Goal: Book appointment/travel/reservation

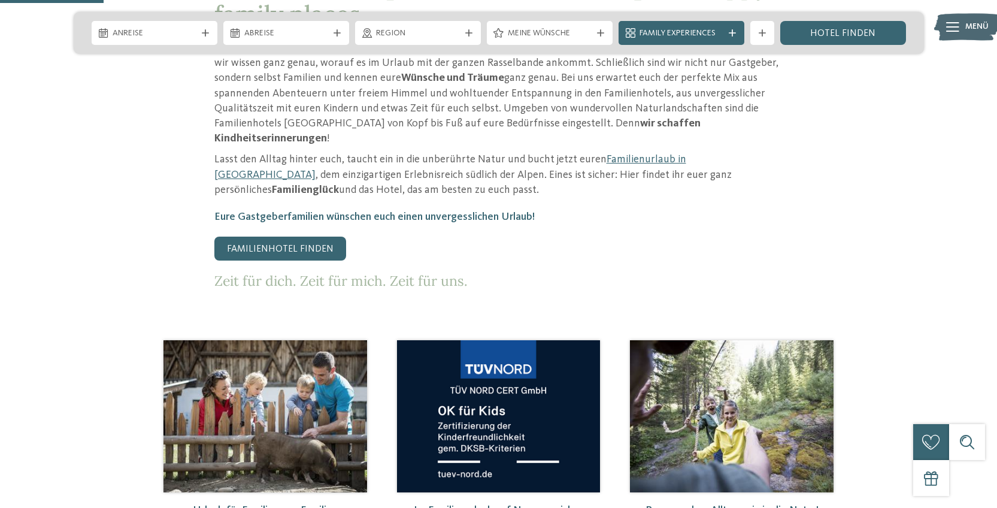
scroll to position [232, 0]
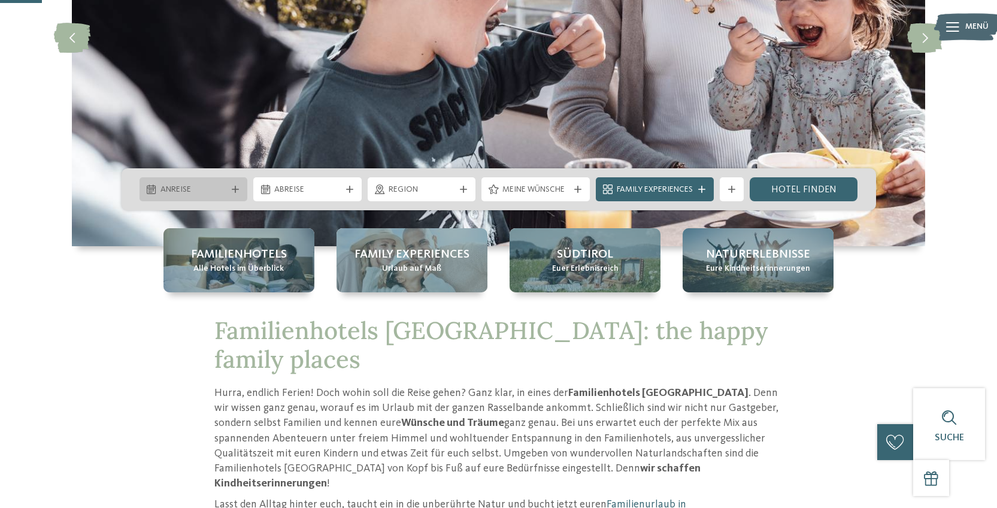
click at [206, 187] on span "Anreise" at bounding box center [193, 190] width 66 height 12
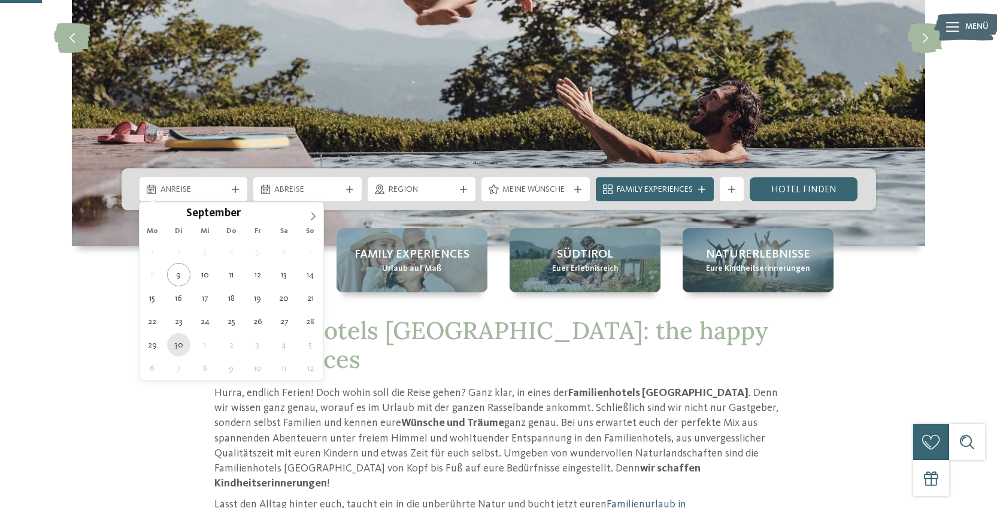
type div "[DATE]"
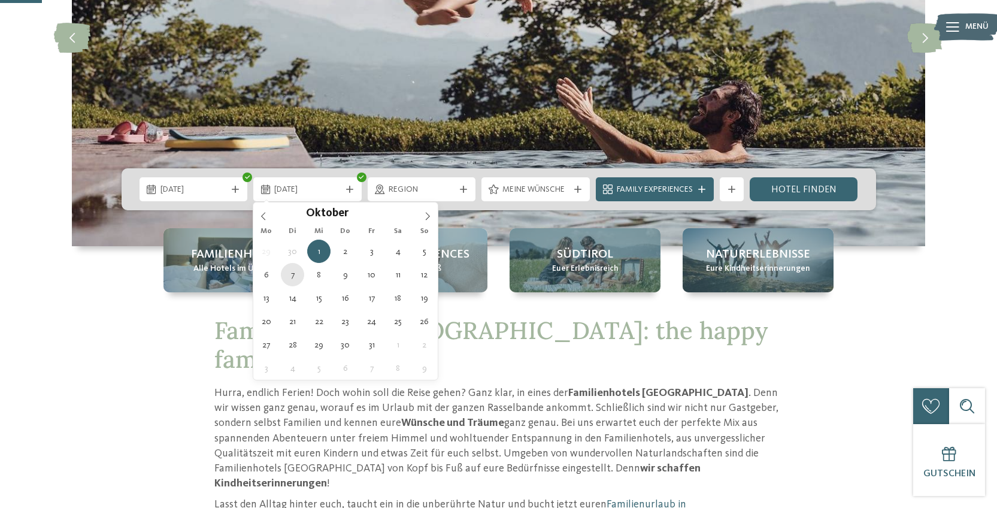
type div "[DATE]"
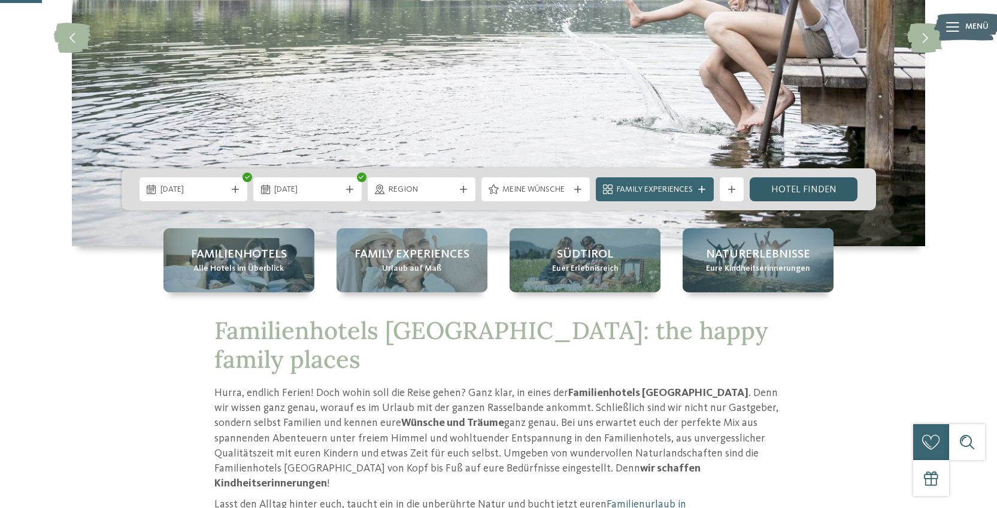
click at [831, 189] on link "Hotel finden" at bounding box center [804, 189] width 108 height 24
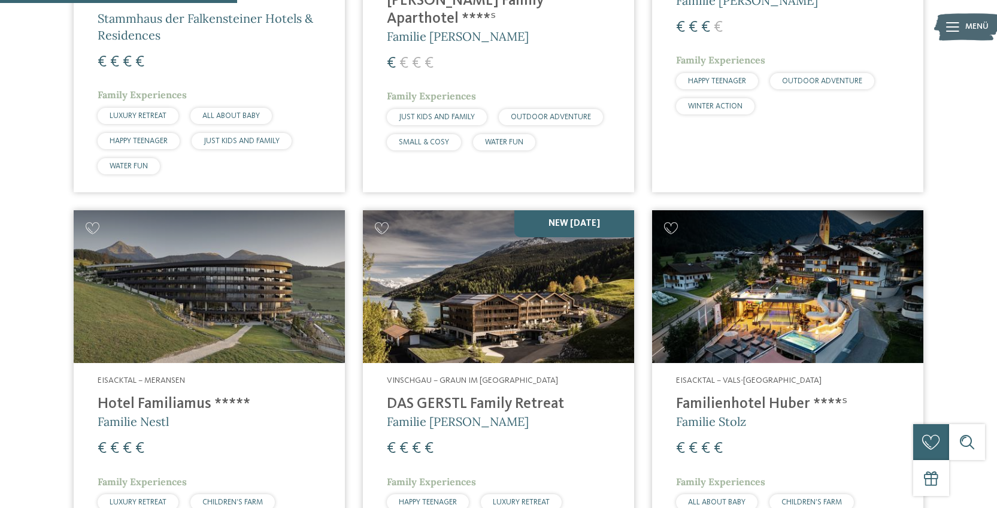
scroll to position [811, 0]
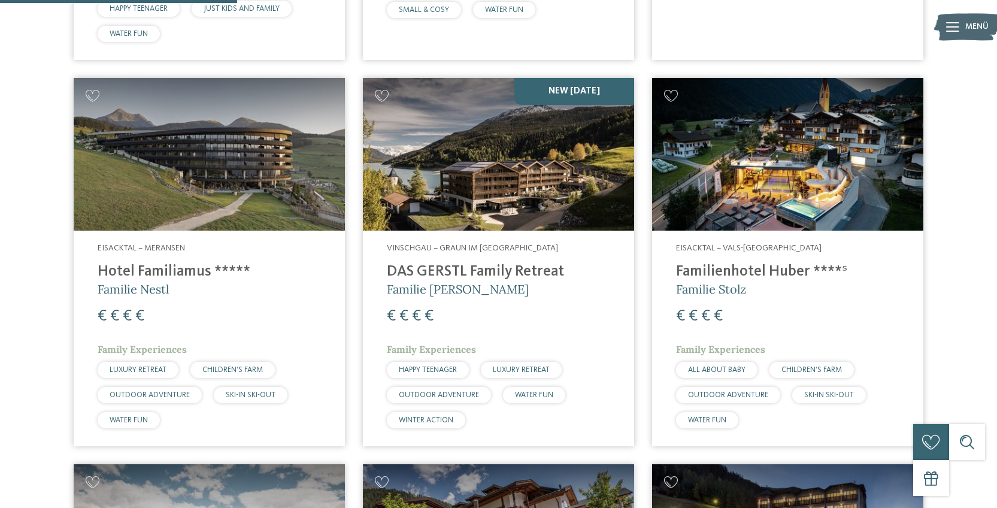
click at [825, 160] on img at bounding box center [787, 154] width 271 height 153
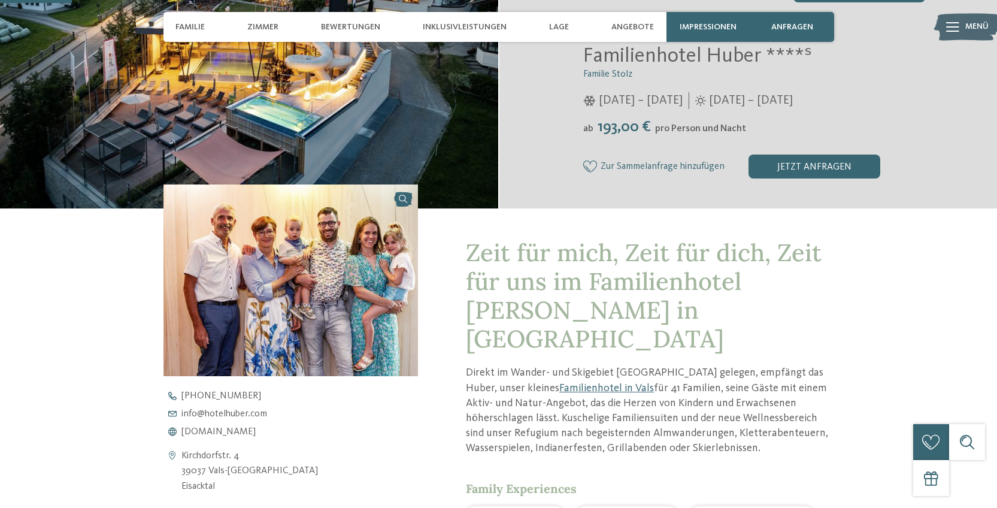
scroll to position [254, 0]
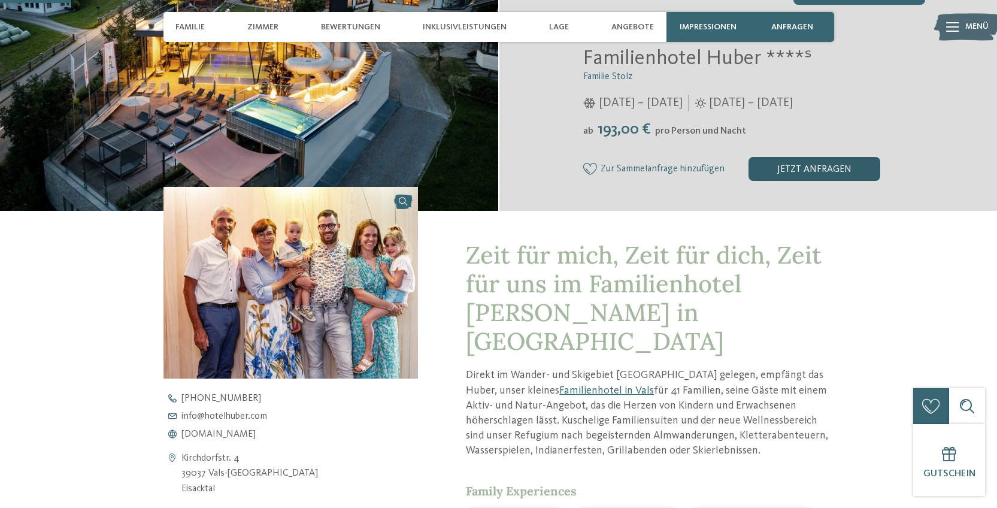
click at [780, 174] on div "jetzt anfragen" at bounding box center [814, 169] width 132 height 24
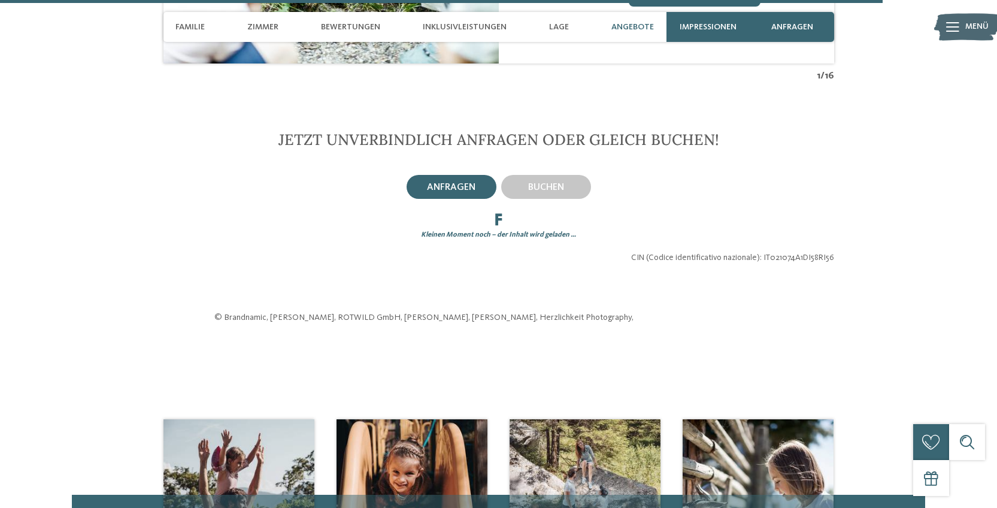
scroll to position [3165, 0]
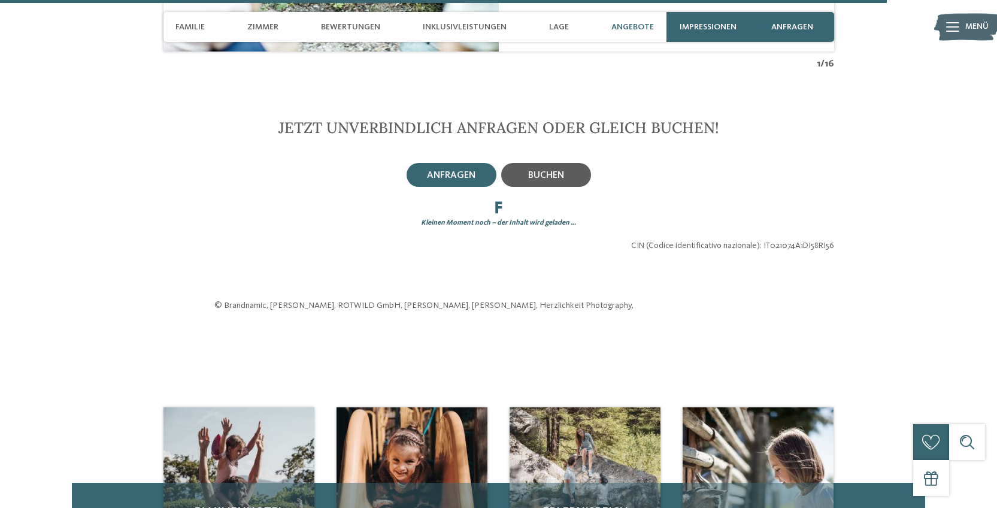
click at [566, 163] on div "buchen" at bounding box center [546, 175] width 90 height 24
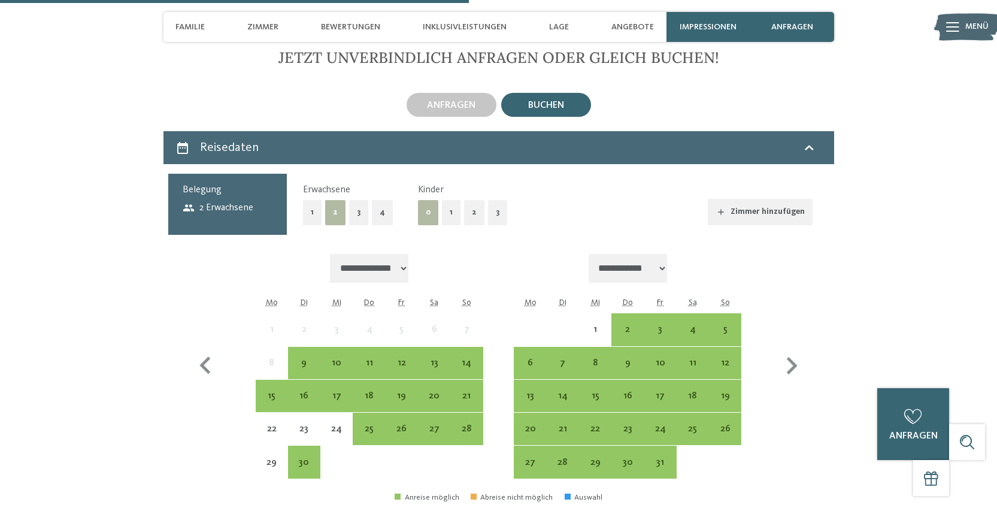
scroll to position [3317, 0]
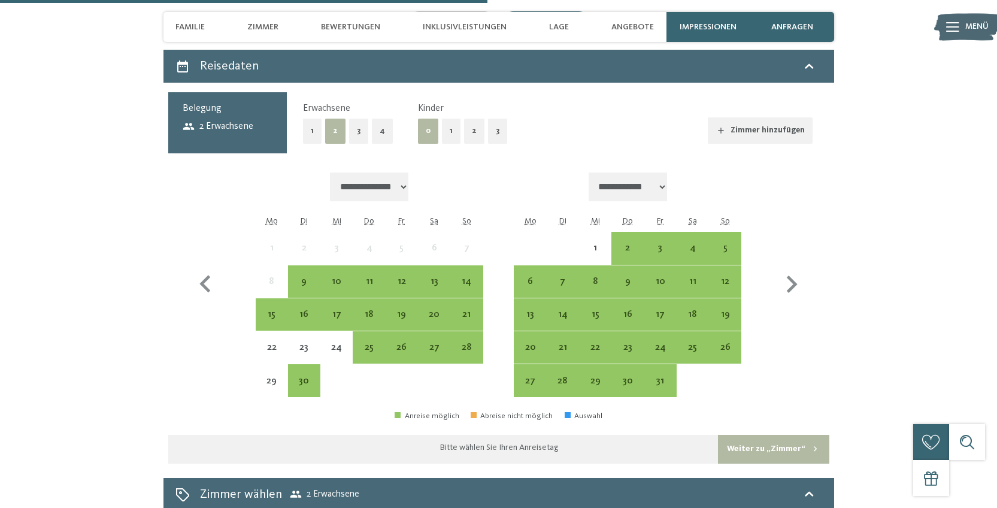
click at [469, 119] on button "2" at bounding box center [474, 131] width 20 height 25
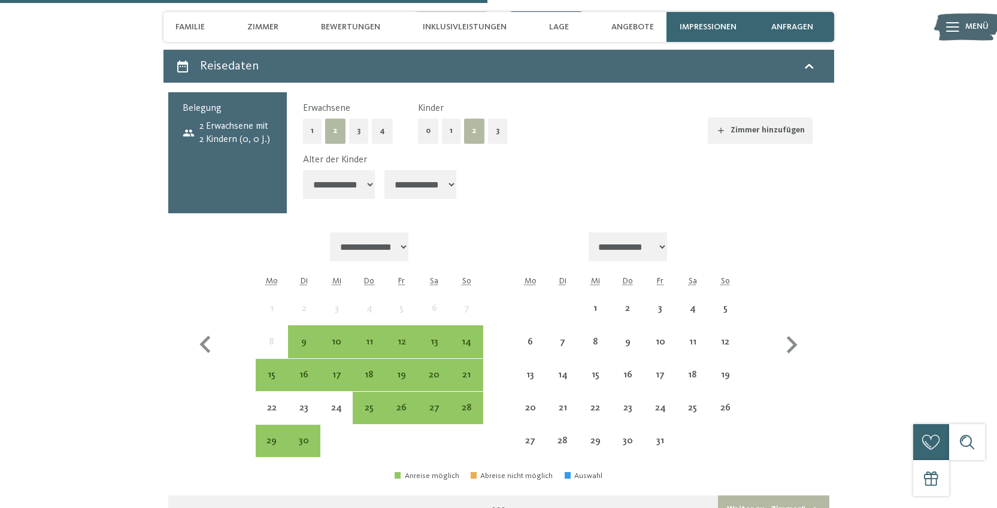
click at [365, 170] on select "**********" at bounding box center [339, 184] width 72 height 29
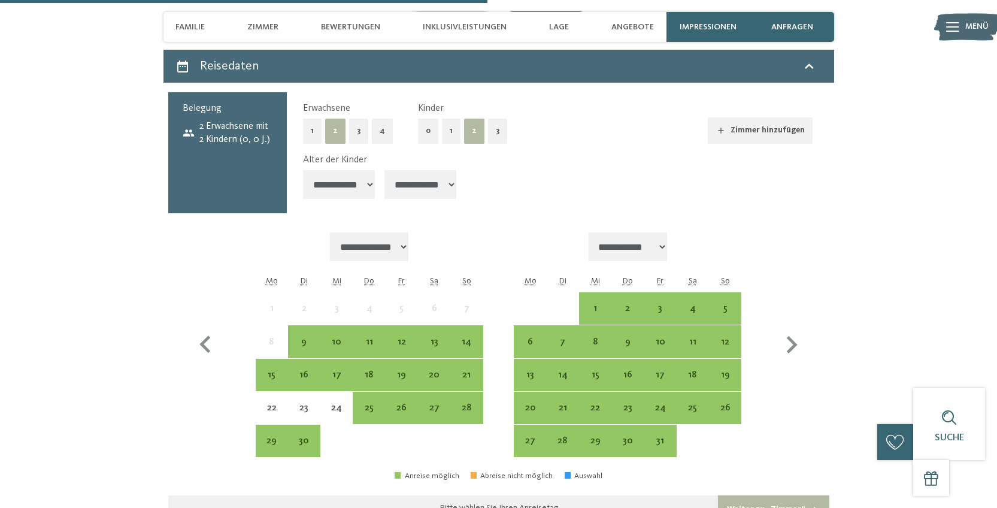
select select "*"
click at [303, 170] on select "**********" at bounding box center [339, 184] width 72 height 29
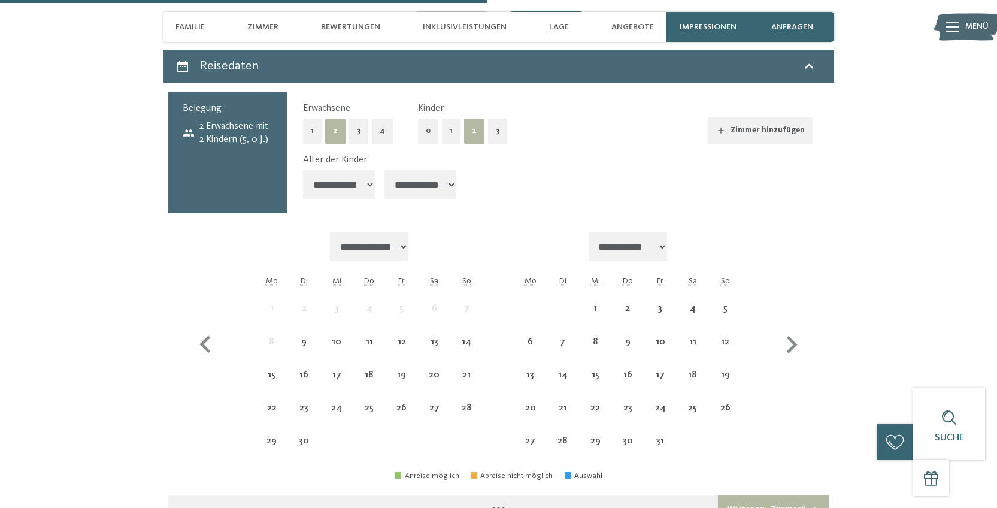
click at [426, 170] on select "**********" at bounding box center [420, 184] width 72 height 29
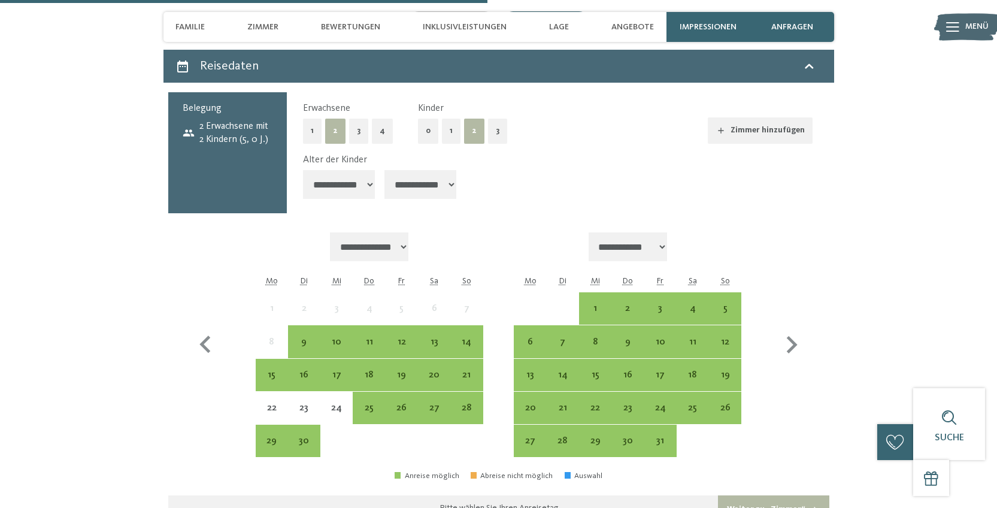
select select "*"
click at [386, 170] on select "**********" at bounding box center [420, 184] width 72 height 29
click at [308, 436] on div "30" at bounding box center [304, 451] width 30 height 30
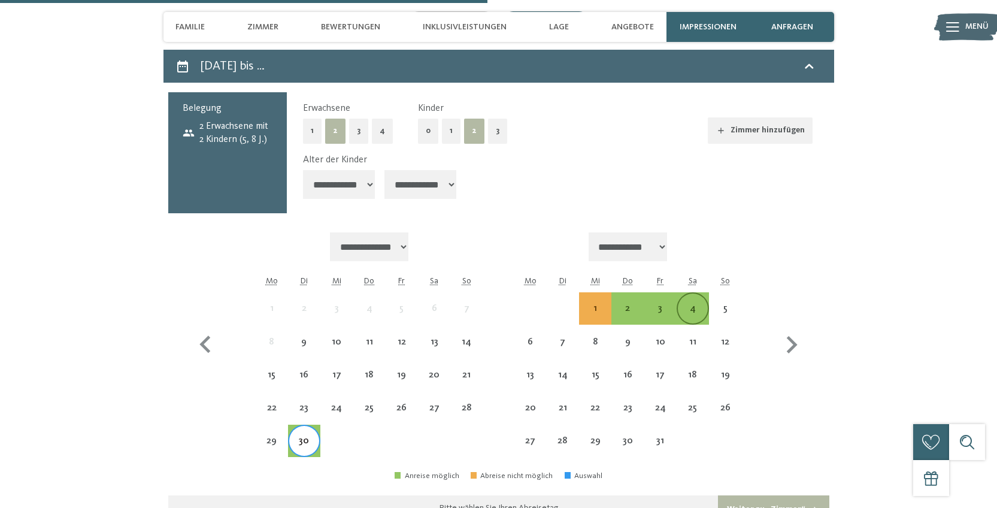
click at [688, 304] on div "4" at bounding box center [693, 319] width 30 height 30
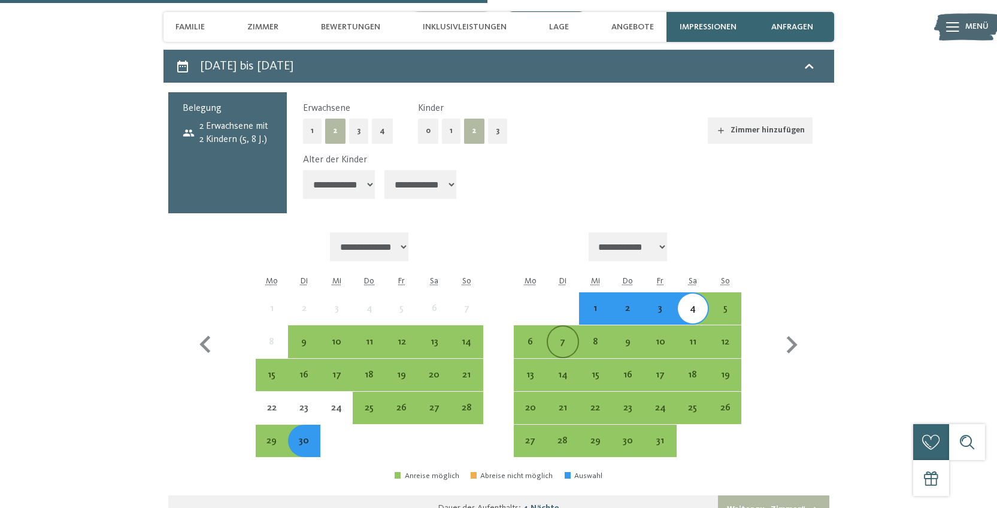
click at [563, 337] on div "7" at bounding box center [563, 352] width 30 height 30
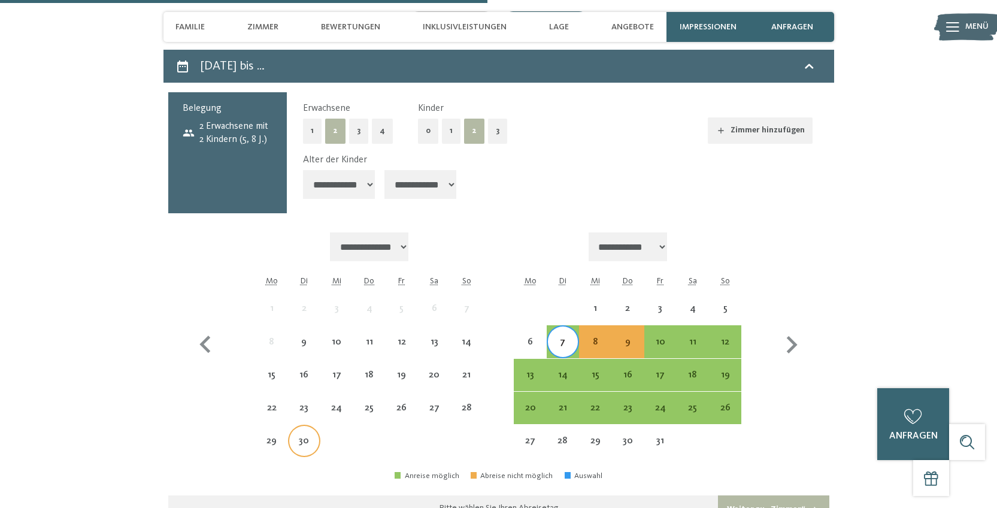
click at [302, 436] on div "30" at bounding box center [304, 451] width 30 height 30
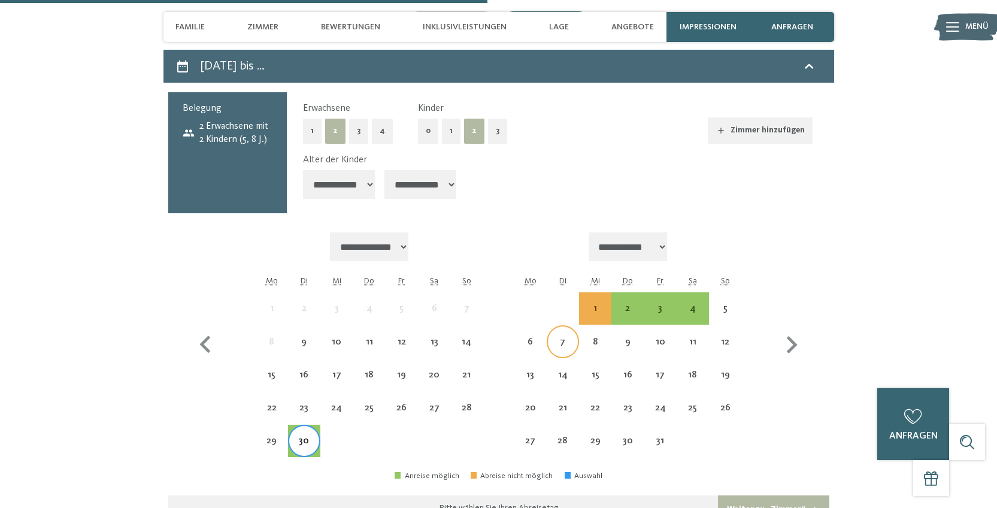
click at [572, 337] on div "7" at bounding box center [563, 352] width 30 height 30
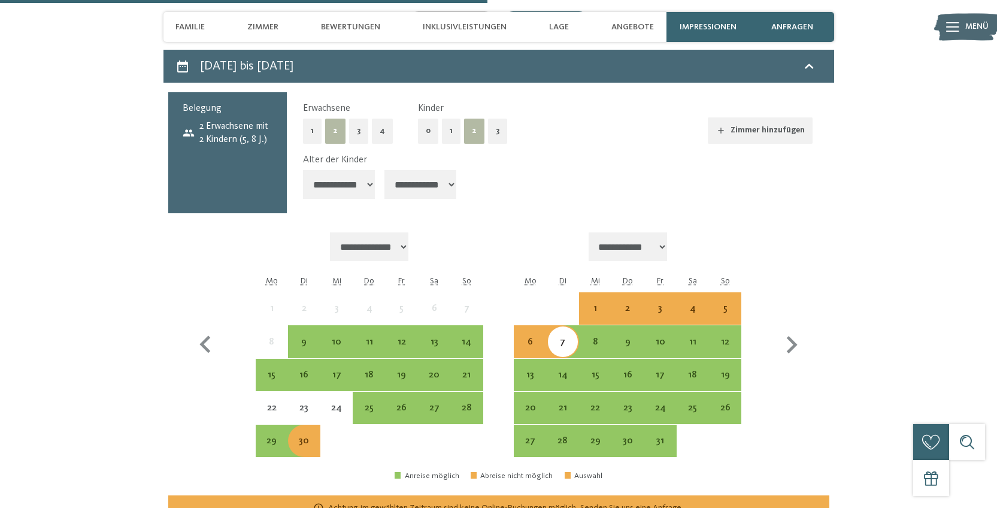
click at [664, 304] on div "3" at bounding box center [660, 319] width 30 height 30
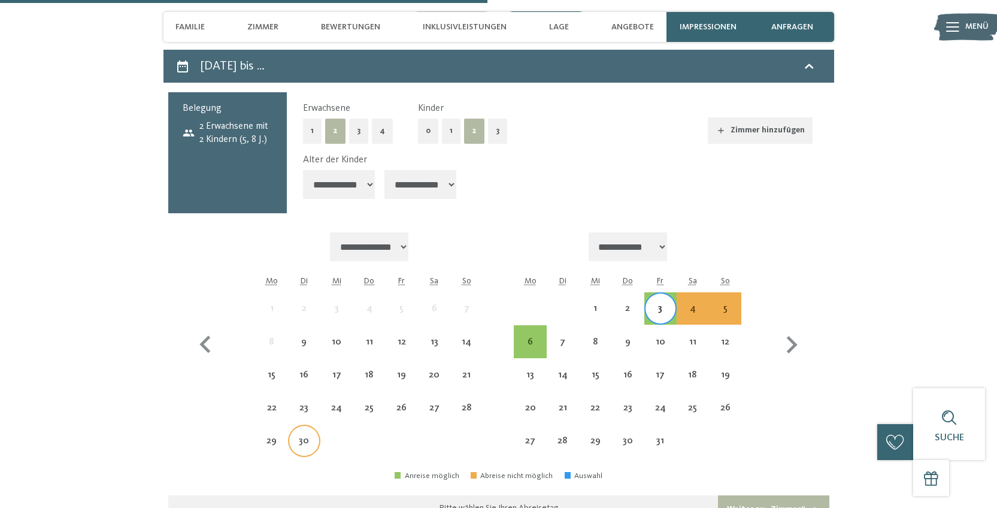
click at [299, 436] on div "30" at bounding box center [304, 451] width 30 height 30
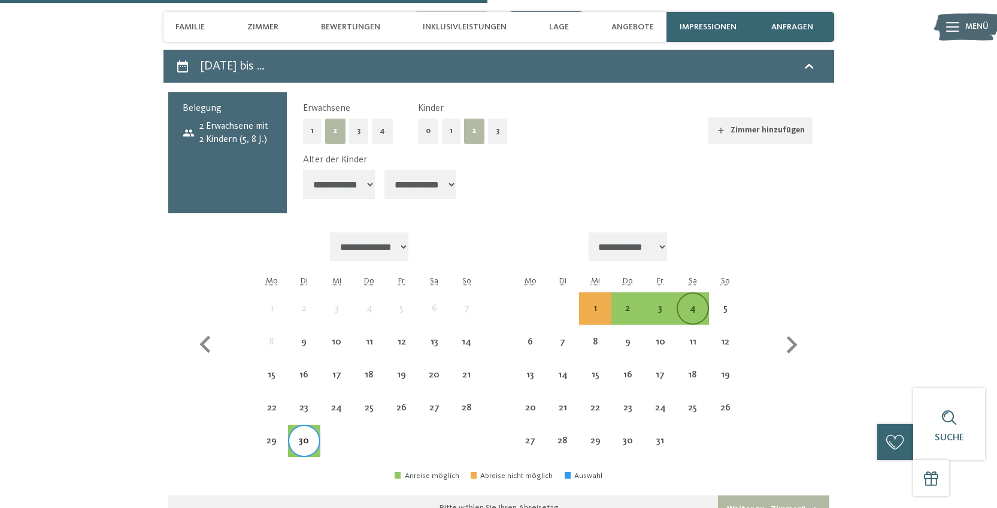
click at [693, 304] on div "4" at bounding box center [693, 319] width 30 height 30
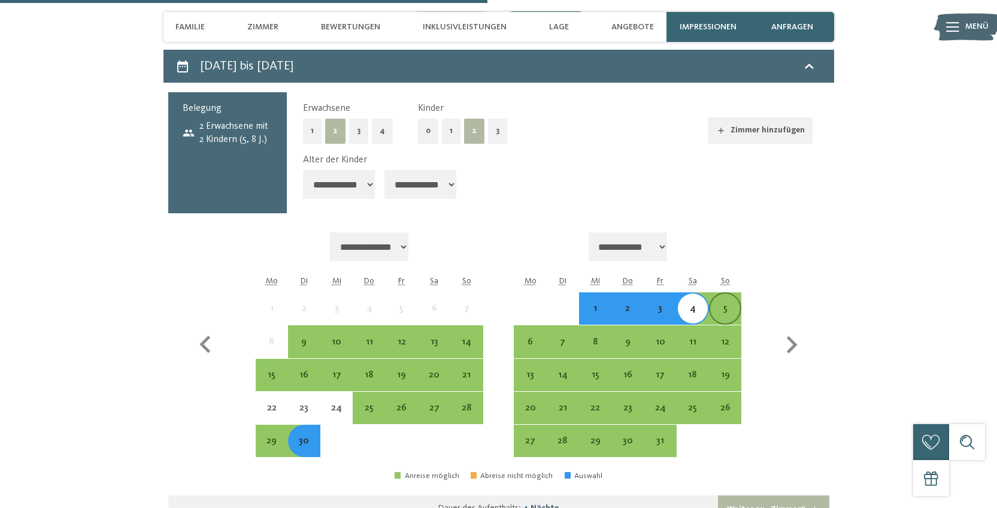
click at [719, 304] on div "5" at bounding box center [725, 319] width 30 height 30
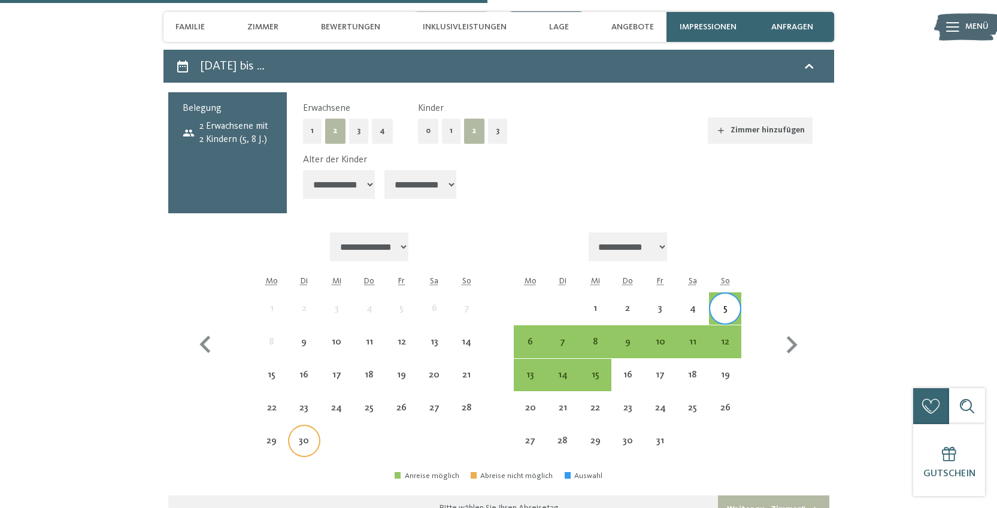
click at [298, 436] on div "30" at bounding box center [304, 451] width 30 height 30
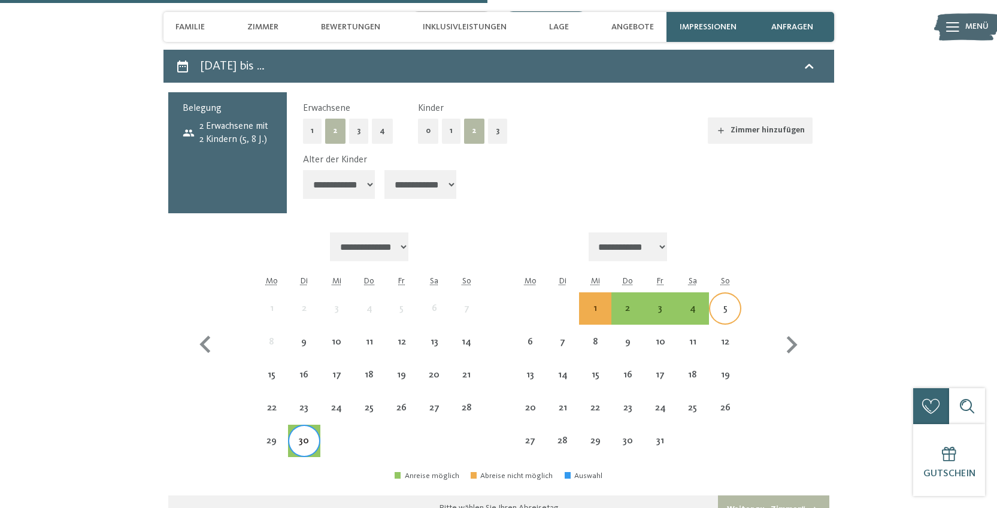
click at [723, 304] on div "5" at bounding box center [725, 319] width 30 height 30
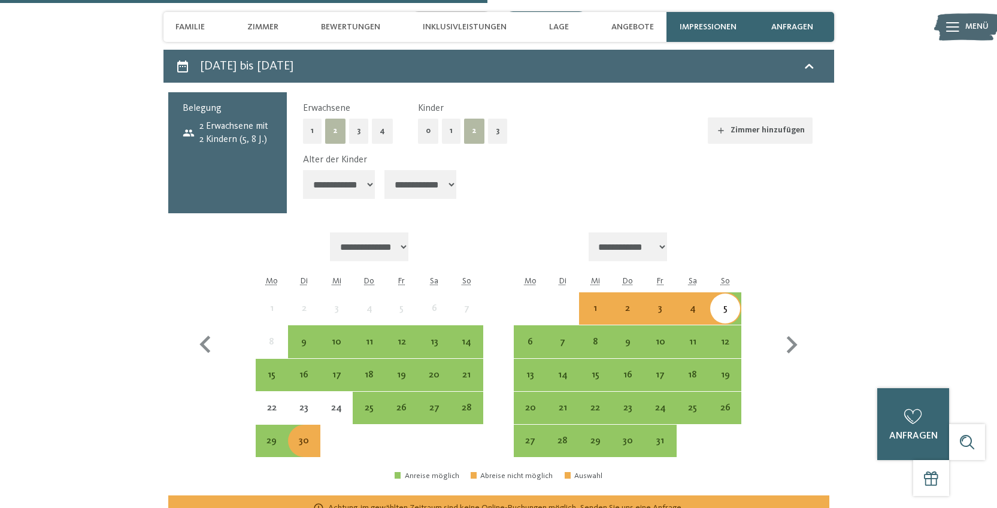
click at [237, 346] on div "**********" at bounding box center [499, 344] width 622 height 225
click at [311, 436] on div "30" at bounding box center [304, 451] width 30 height 30
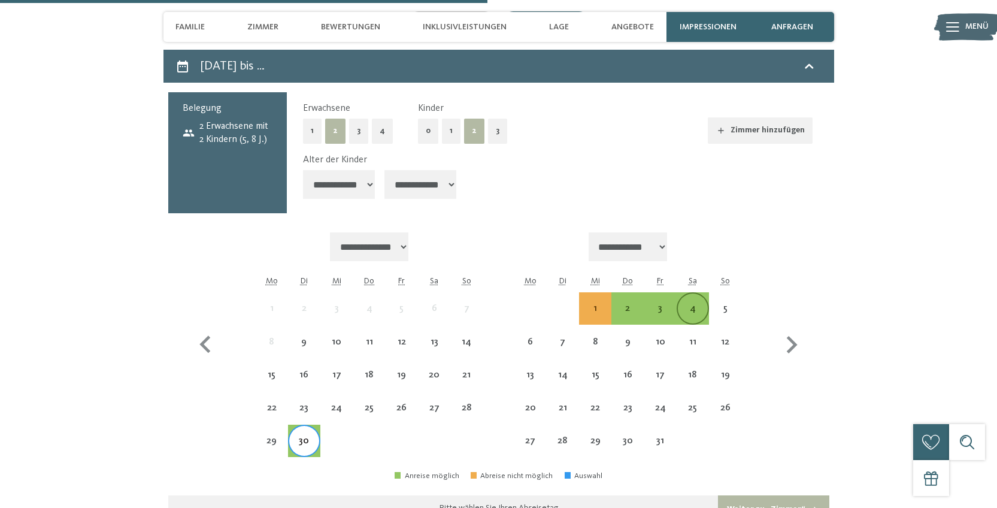
click at [699, 304] on div "4" at bounding box center [693, 319] width 30 height 30
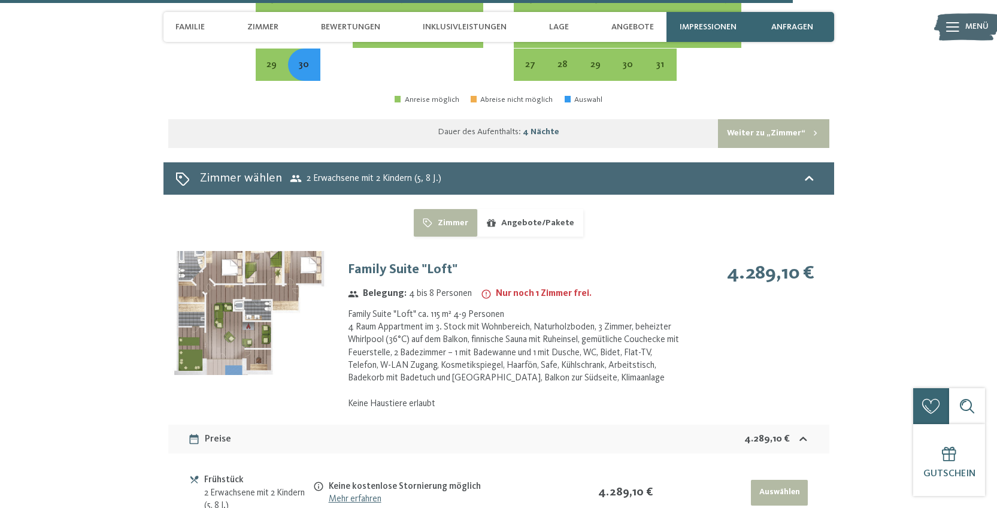
scroll to position [3721, 0]
